Goal: Navigation & Orientation: Find specific page/section

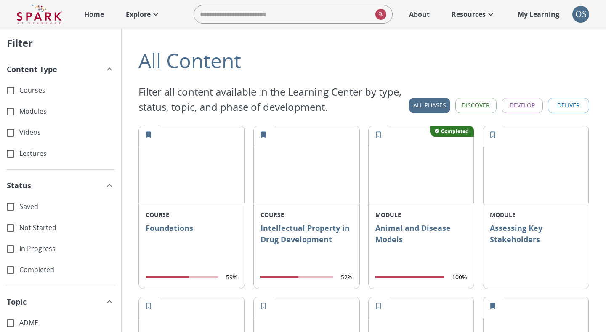
click at [24, 43] on div "Filter" at bounding box center [20, 44] width 26 height 16
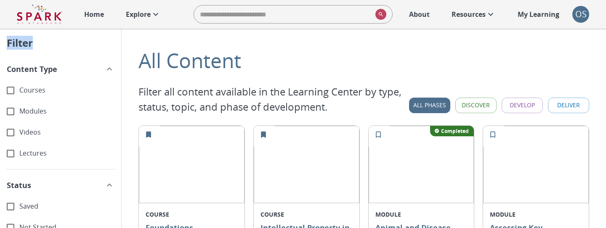
click at [158, 13] on icon at bounding box center [156, 14] width 10 height 10
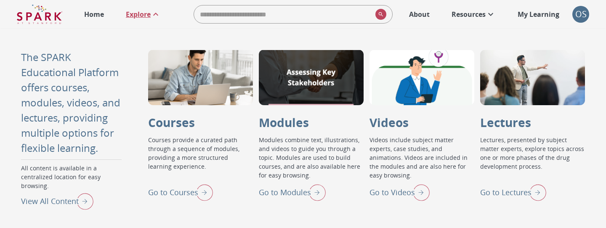
click at [584, 15] on div "OS" at bounding box center [581, 14] width 17 height 17
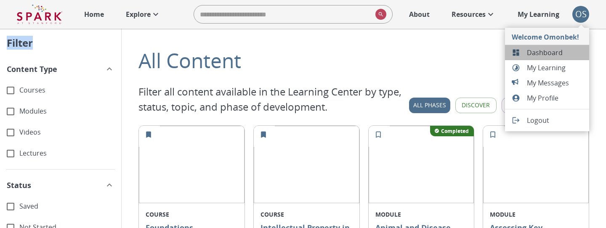
click at [541, 50] on span "Dashboard" at bounding box center [555, 53] width 56 height 10
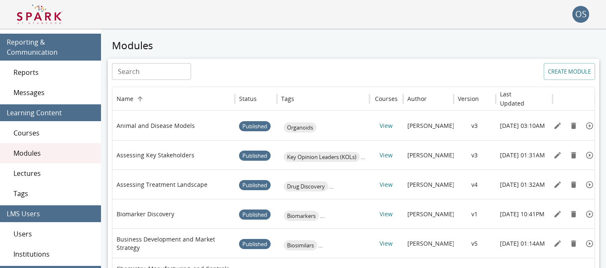
click at [57, 174] on span "Lectures" at bounding box center [53, 173] width 81 height 10
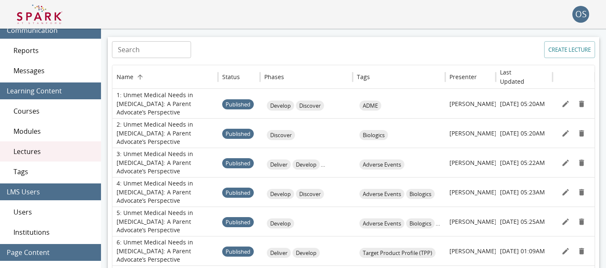
scroll to position [15, 0]
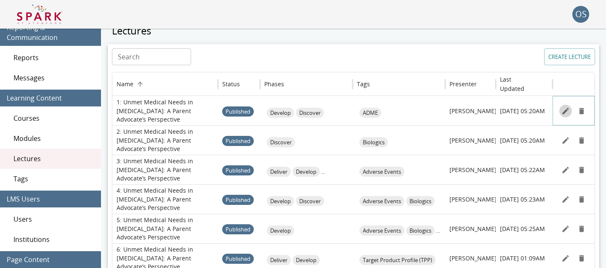
click at [566, 115] on button "Edit" at bounding box center [566, 111] width 13 height 13
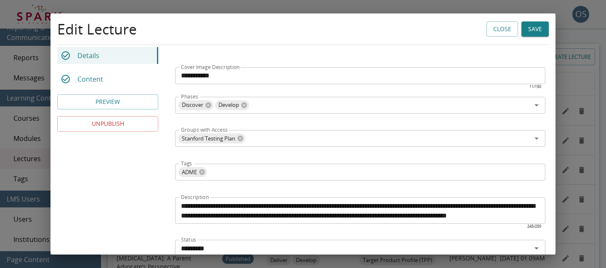
scroll to position [151, 0]
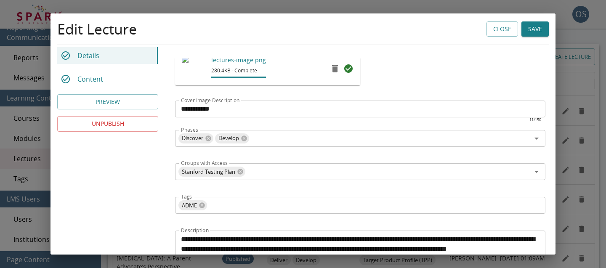
click at [506, 19] on div "Edit Lecture Close Save" at bounding box center [303, 35] width 505 height 45
click at [505, 22] on button "Close" at bounding box center [503, 29] width 32 height 16
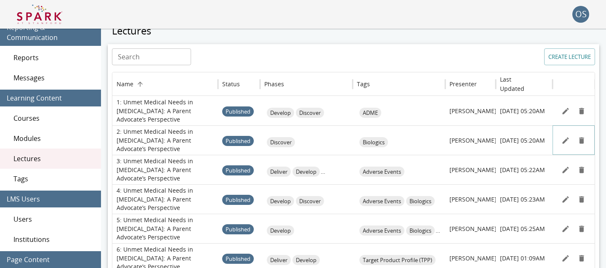
click at [566, 143] on icon "Edit" at bounding box center [566, 140] width 8 height 8
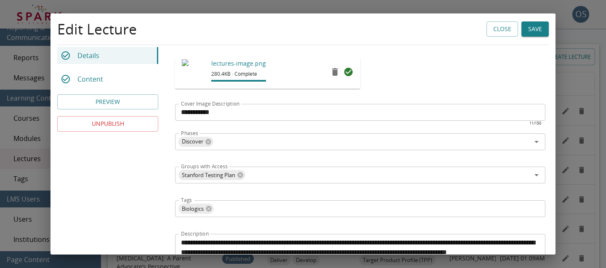
scroll to position [150, 0]
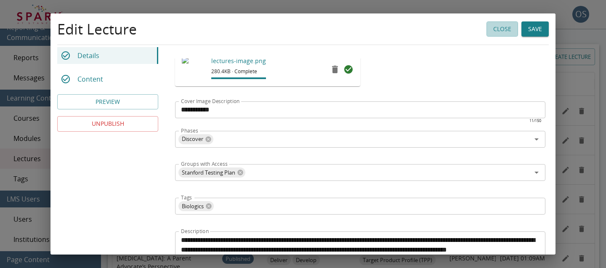
click at [492, 32] on button "Close" at bounding box center [503, 29] width 32 height 16
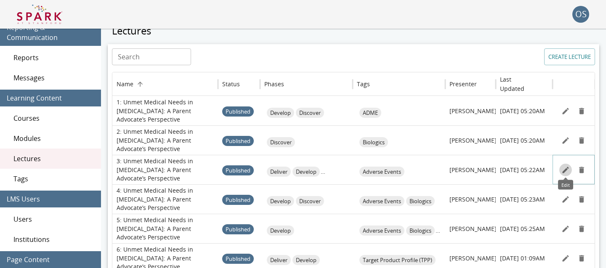
click at [564, 167] on icon "Edit" at bounding box center [566, 170] width 8 height 8
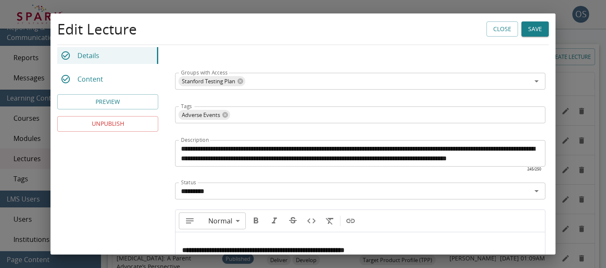
scroll to position [10, 0]
click at [506, 33] on button "Close" at bounding box center [503, 29] width 32 height 16
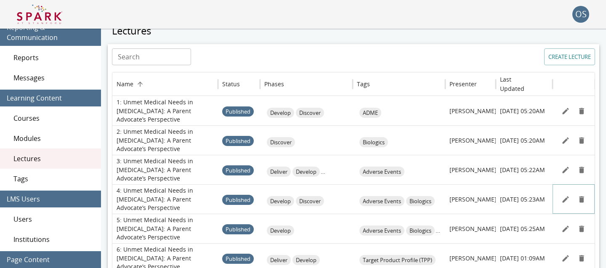
click at [566, 201] on icon "Edit" at bounding box center [566, 199] width 8 height 8
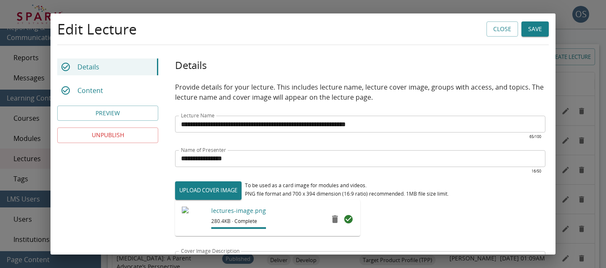
scroll to position [241, 0]
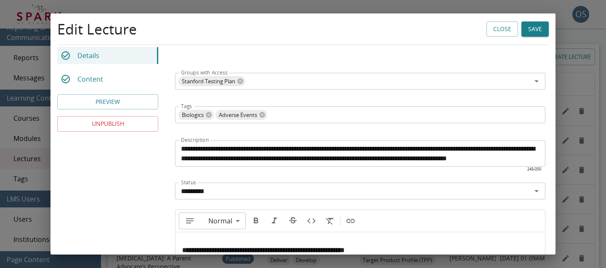
click at [493, 29] on button "Close" at bounding box center [503, 29] width 32 height 16
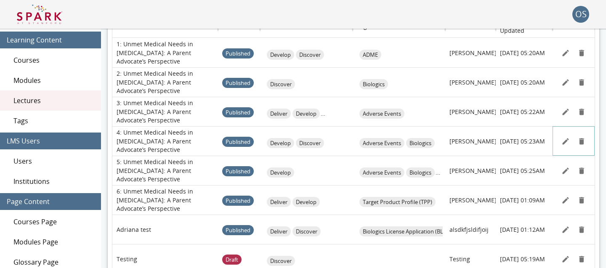
scroll to position [85, 0]
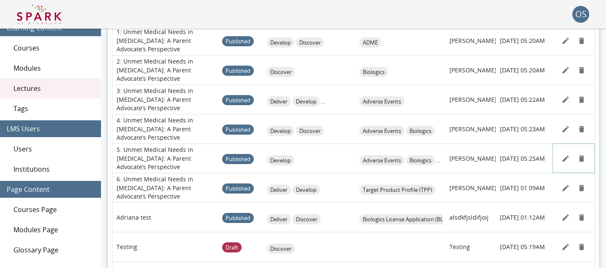
click at [565, 160] on icon "Edit" at bounding box center [566, 158] width 6 height 6
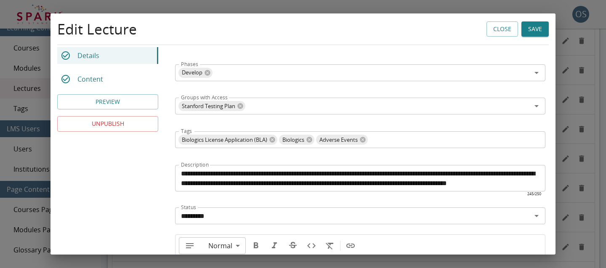
scroll to position [217, 0]
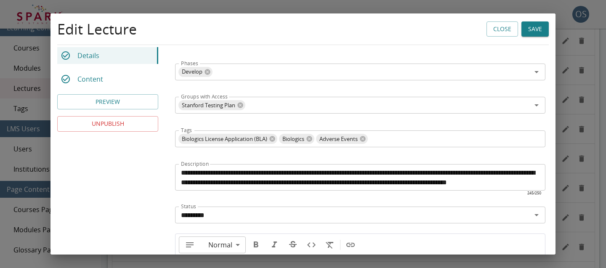
click at [504, 29] on button "Close" at bounding box center [503, 29] width 32 height 16
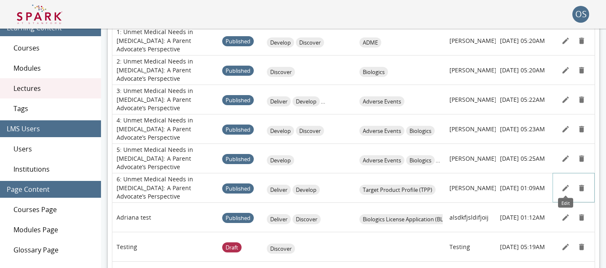
click at [562, 188] on icon "Edit" at bounding box center [566, 188] width 8 height 8
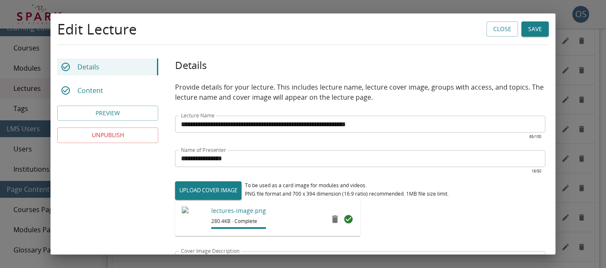
scroll to position [241, 0]
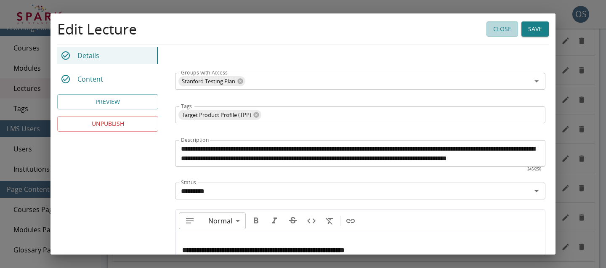
click at [494, 30] on button "Close" at bounding box center [503, 29] width 32 height 16
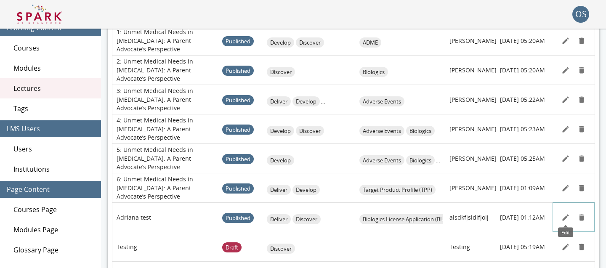
click at [568, 216] on icon "Edit" at bounding box center [566, 217] width 6 height 6
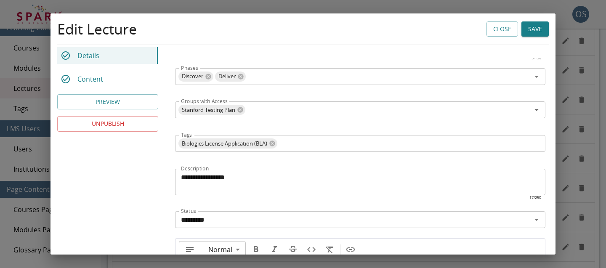
scroll to position [201, 0]
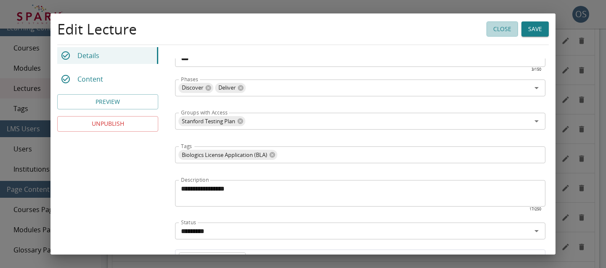
click at [496, 35] on button "Close" at bounding box center [503, 29] width 32 height 16
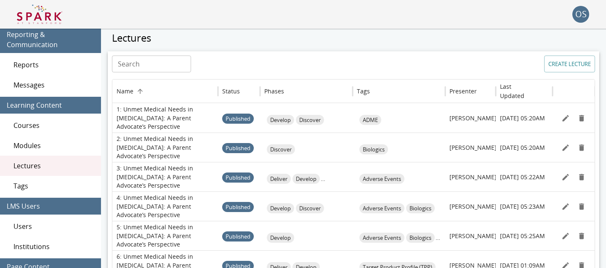
scroll to position [0, 0]
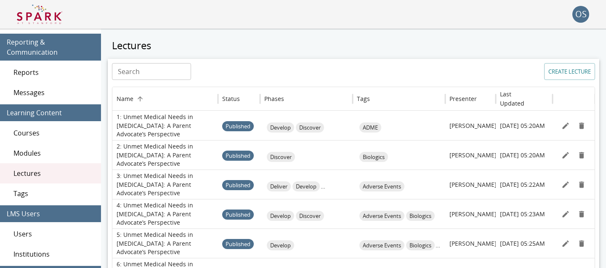
click at [51, 17] on img at bounding box center [39, 14] width 45 height 20
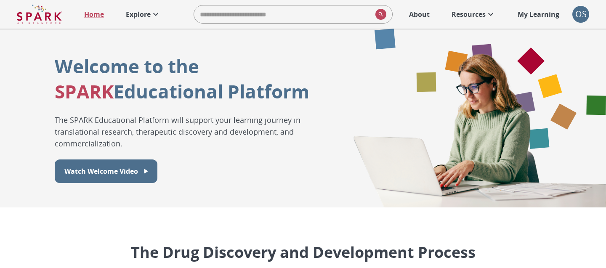
click at [139, 8] on link "Explore" at bounding box center [143, 14] width 43 height 19
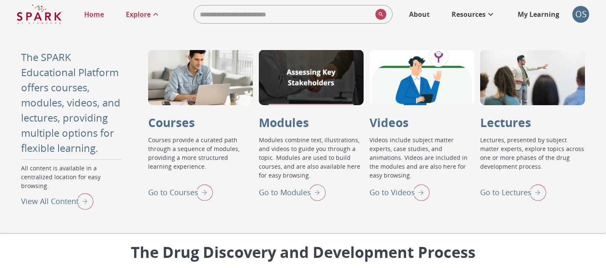
click at [495, 195] on p "Go to Lectures" at bounding box center [506, 192] width 51 height 11
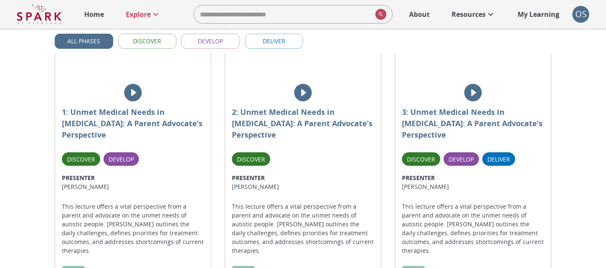
scroll to position [194, 0]
